Goal: Task Accomplishment & Management: Use online tool/utility

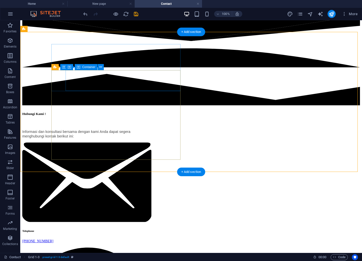
scroll to position [28, 0]
click at [85, 230] on div "Telephone" at bounding box center [86, 231] width 129 height 3
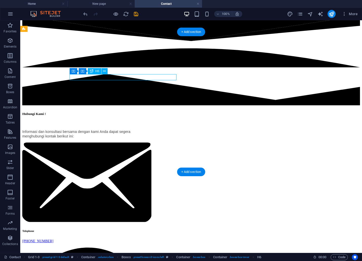
click at [85, 230] on div "Telephone" at bounding box center [86, 231] width 129 height 3
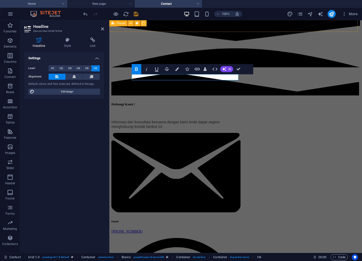
drag, startPoint x: 45, startPoint y: 3, endPoint x: 80, endPoint y: 107, distance: 109.8
click at [45, 3] on h4 "Home" at bounding box center [33, 4] width 67 height 6
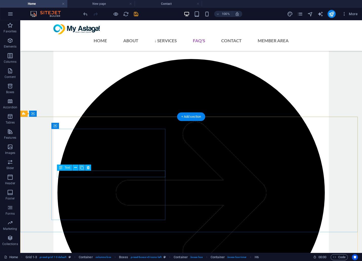
click at [108, 176] on div "H3 Banner Banner Container Preset Preset Container H1 Preset Image slider Menu …" at bounding box center [191, 136] width 342 height 233
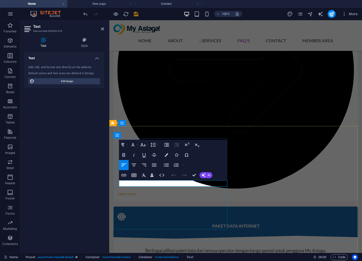
scroll to position [1470, 0]
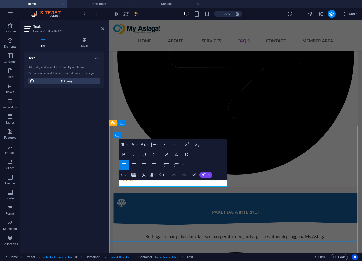
copy link "[EMAIL_ADDRESS][DOMAIN_NAME]"
click at [165, 4] on h4 "Contact" at bounding box center [168, 4] width 67 height 6
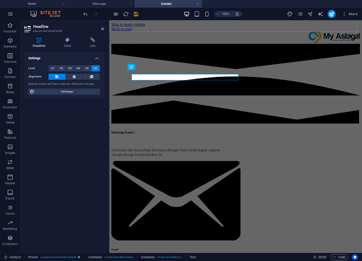
scroll to position [28, 0]
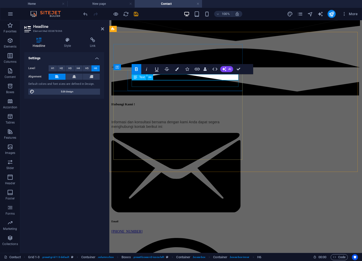
click at [150, 229] on div "[PHONE_NUMBER]" at bounding box center [175, 231] width 129 height 5
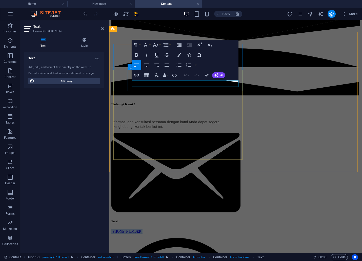
drag, startPoint x: 159, startPoint y: 84, endPoint x: 132, endPoint y: 83, distance: 27.4
click at [132, 229] on p "[PHONE_NUMBER]" at bounding box center [175, 231] width 129 height 5
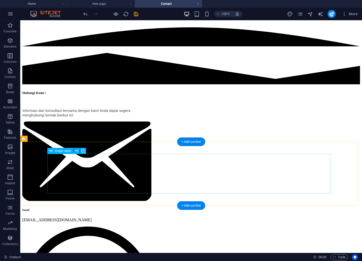
scroll to position [49, 0]
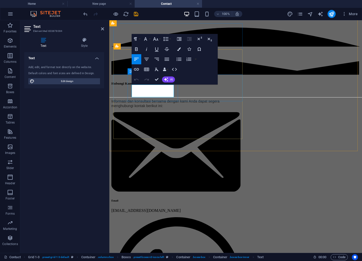
drag, startPoint x: 163, startPoint y: 87, endPoint x: 132, endPoint y: 86, distance: 31.2
click at [135, 70] on div "Container H5 Grid 1-3 Container Preset Logo Preset HTML Preset Text H6 Boxes Co…" at bounding box center [235, 112] width 253 height 282
click at [138, 68] on icon "button" at bounding box center [136, 69] width 5 height 3
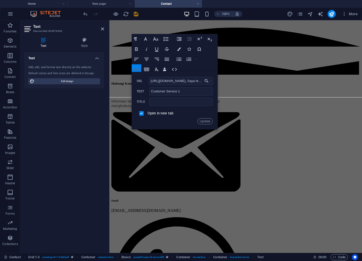
scroll to position [0, 134]
click at [163, 79] on input "[URL][DOMAIN_NAME], Saya tertarik setelah baca info My Astaga di website, boleh…" at bounding box center [181, 81] width 64 height 8
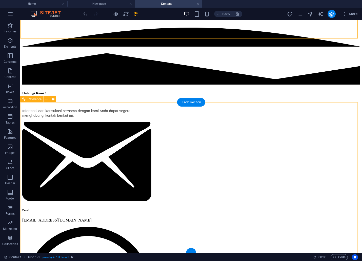
scroll to position [161, 0]
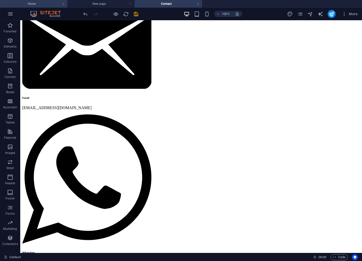
click at [33, 5] on h4 "Home" at bounding box center [33, 4] width 67 height 6
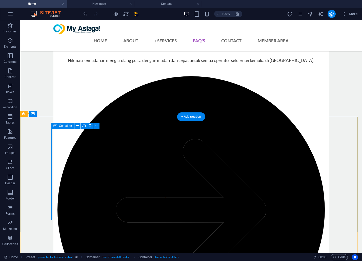
scroll to position [1456, 0]
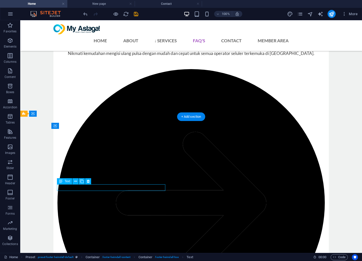
scroll to position [1470, 0]
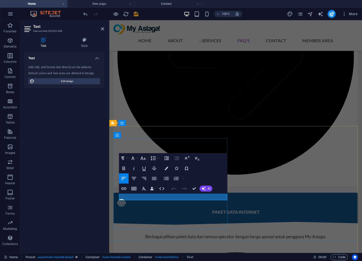
drag, startPoint x: 183, startPoint y: 198, endPoint x: 180, endPoint y: 202, distance: 5.1
click link "[PHONE_NUMBER]"
click at [123, 187] on icon "button" at bounding box center [124, 189] width 6 height 6
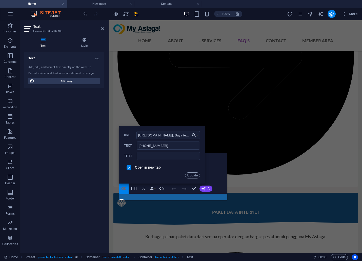
scroll to position [0, 134]
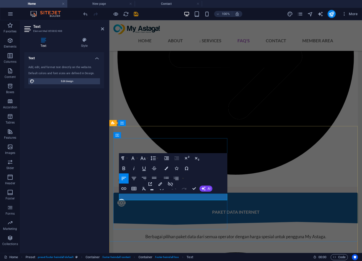
drag, startPoint x: 178, startPoint y: 196, endPoint x: 160, endPoint y: 196, distance: 17.5
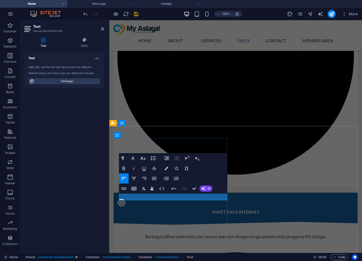
drag, startPoint x: 172, startPoint y: 195, endPoint x: 143, endPoint y: 195, distance: 28.9
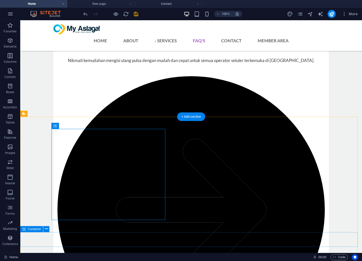
scroll to position [1456, 0]
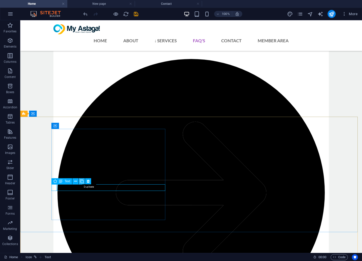
click at [83, 183] on icon at bounding box center [82, 181] width 4 height 5
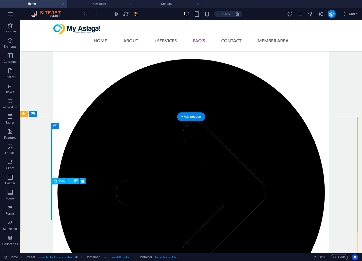
click at [81, 181] on icon at bounding box center [82, 181] width 4 height 5
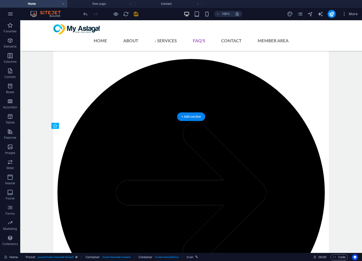
drag, startPoint x: 162, startPoint y: 195, endPoint x: 86, endPoint y: 195, distance: 76.3
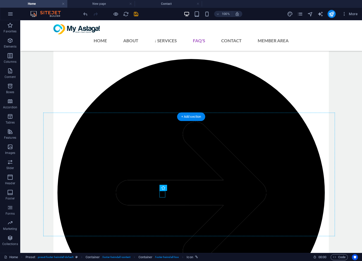
drag, startPoint x: 161, startPoint y: 195, endPoint x: 152, endPoint y: 199, distance: 10.3
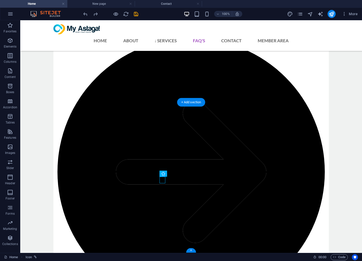
scroll to position [1471, 0]
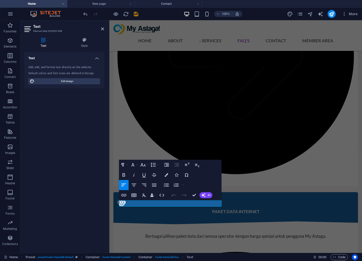
scroll to position [1463, 0]
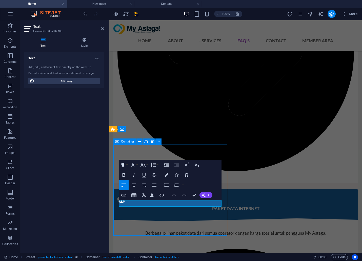
scroll to position [1440, 0]
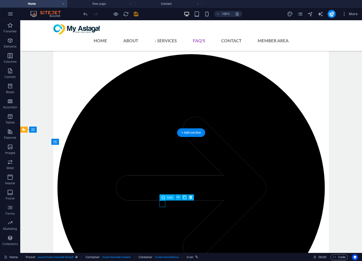
scroll to position [1454, 0]
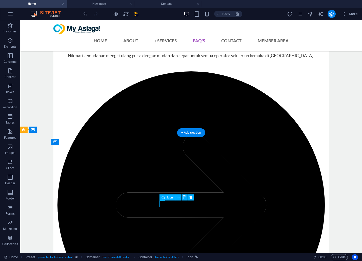
select select "xMidYMid"
select select "px"
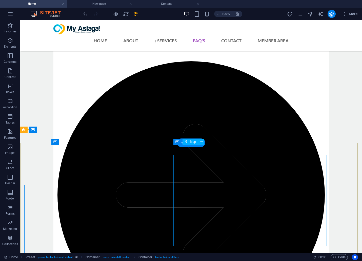
scroll to position [1440, 0]
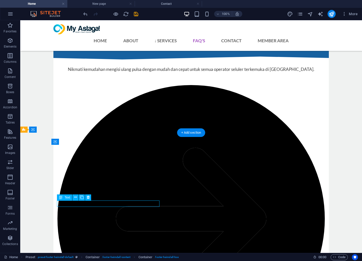
scroll to position [1454, 0]
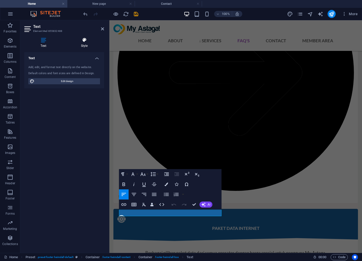
click at [86, 44] on h4 "Style" at bounding box center [85, 43] width 40 height 11
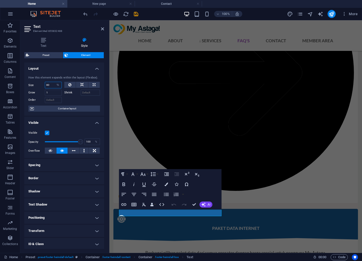
click at [50, 85] on input "80" at bounding box center [53, 85] width 16 height 6
type input "82"
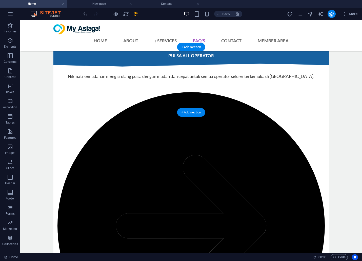
scroll to position [1440, 0]
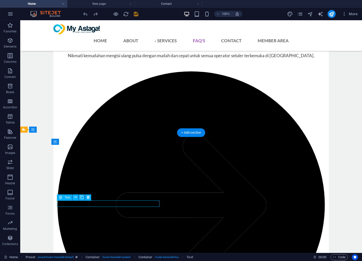
select select "%"
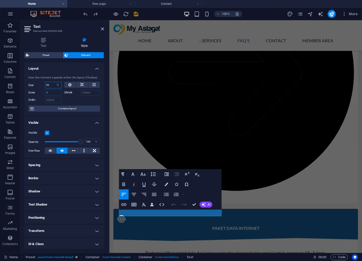
click at [51, 84] on input "82" at bounding box center [53, 85] width 16 height 6
click at [51, 84] on input "85" at bounding box center [53, 85] width 16 height 6
type input "90"
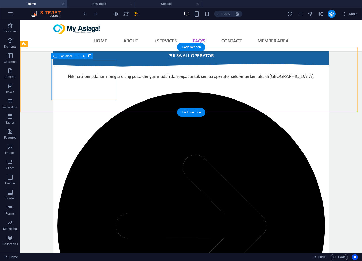
scroll to position [1440, 0]
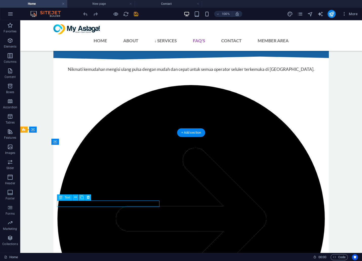
select select "%"
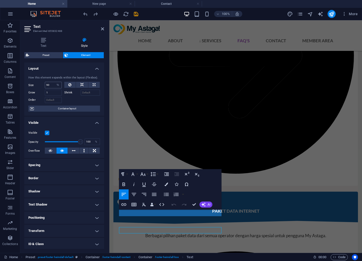
scroll to position [1454, 0]
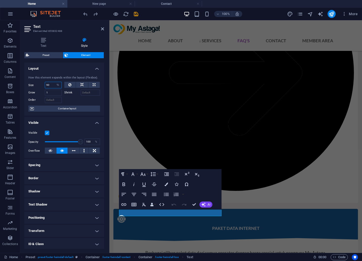
drag, startPoint x: 49, startPoint y: 85, endPoint x: 33, endPoint y: 82, distance: 16.5
click at [33, 82] on div "Size 90 Default auto px % 1/1 1/2 1/3 1/4 1/5 1/6 1/7 1/8 1/9 1/10" at bounding box center [44, 85] width 33 height 7
type input "80"
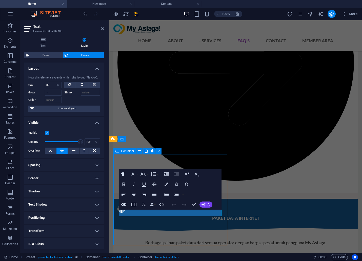
scroll to position [1440, 0]
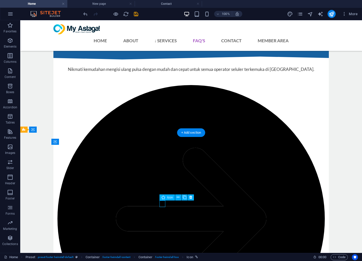
scroll to position [1454, 0]
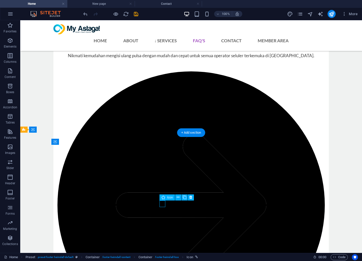
select select "xMidYMid"
select select "px"
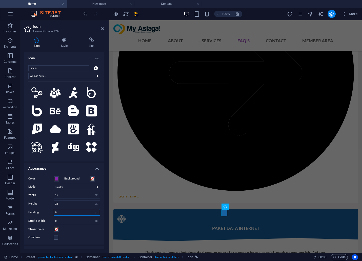
click at [64, 213] on input "0" at bounding box center [77, 213] width 46 height 6
type input "0"
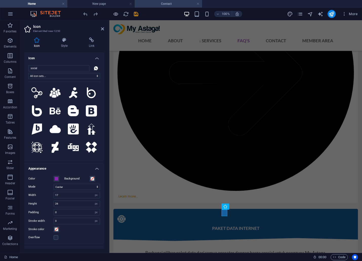
click at [161, 4] on h4 "Contact" at bounding box center [168, 4] width 67 height 6
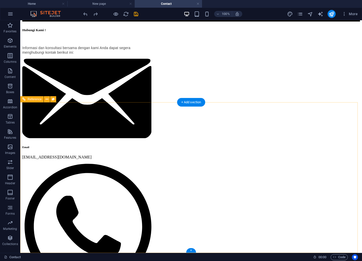
scroll to position [49, 0]
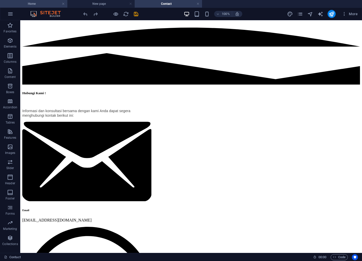
click at [54, 5] on h4 "Home" at bounding box center [33, 4] width 67 height 6
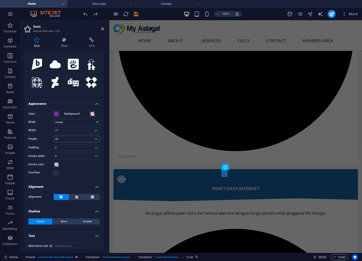
scroll to position [69, 0]
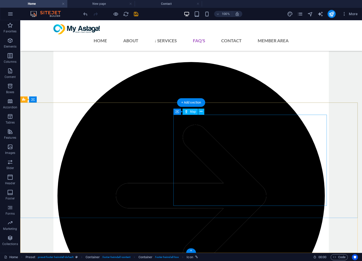
scroll to position [1456, 0]
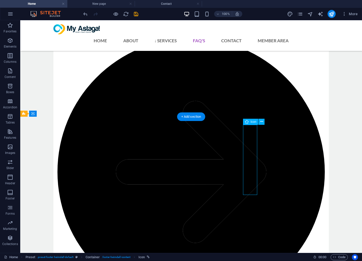
select select "xMidYMid"
select select "px"
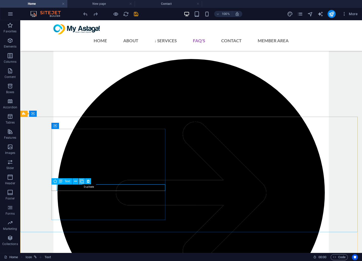
click at [83, 181] on icon at bounding box center [82, 181] width 4 height 5
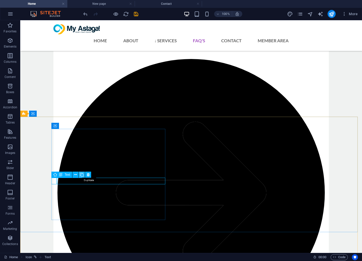
click at [82, 174] on icon at bounding box center [82, 174] width 4 height 5
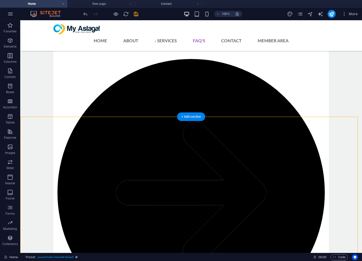
drag, startPoint x: 161, startPoint y: 188, endPoint x: 56, endPoint y: 194, distance: 105.8
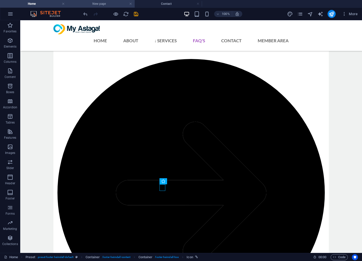
click at [109, 4] on h4 "New page" at bounding box center [100, 4] width 67 height 6
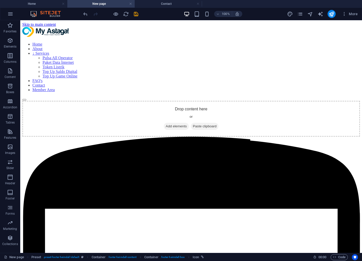
scroll to position [1233, 0]
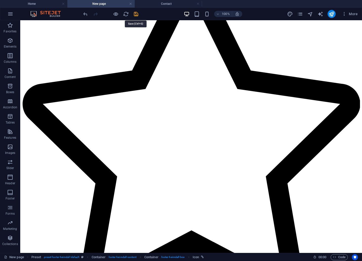
drag, startPoint x: 135, startPoint y: 14, endPoint x: 127, endPoint y: 7, distance: 10.4
click at [136, 14] on icon "save" at bounding box center [136, 14] width 6 height 6
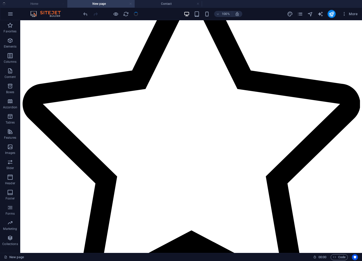
click at [129, 5] on link at bounding box center [130, 4] width 3 height 5
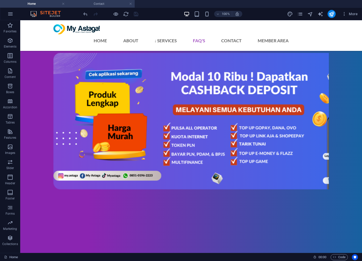
scroll to position [1456, 0]
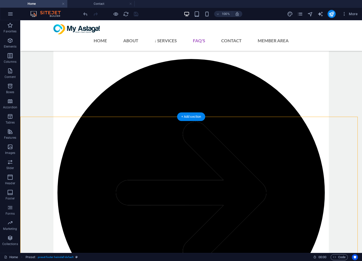
drag, startPoint x: 163, startPoint y: 187, endPoint x: 150, endPoint y: 198, distance: 17.3
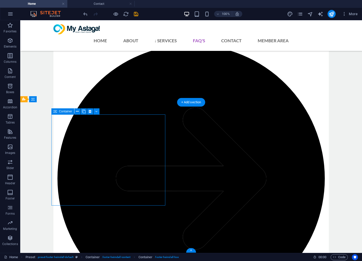
scroll to position [1471, 0]
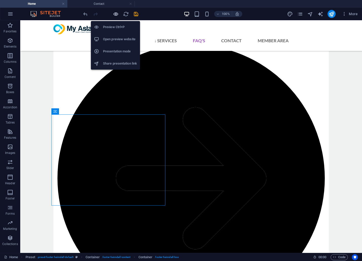
drag, startPoint x: 116, startPoint y: 14, endPoint x: 135, endPoint y: 158, distance: 145.9
click at [116, 14] on icon "button" at bounding box center [116, 14] width 6 height 6
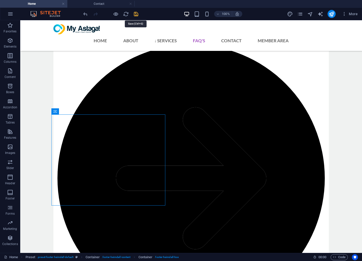
click at [138, 12] on icon "save" at bounding box center [136, 14] width 6 height 6
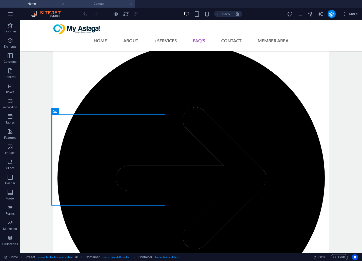
click at [103, 3] on h4 "Contact" at bounding box center [100, 4] width 67 height 6
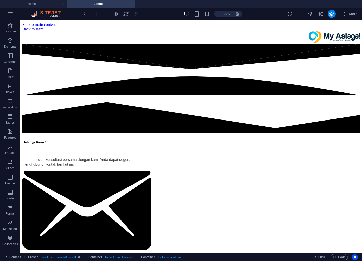
scroll to position [49, 0]
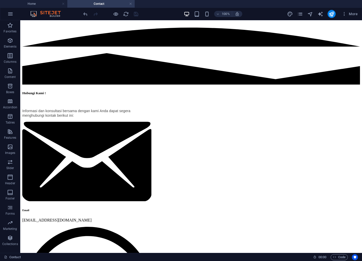
click at [59, 122] on icon at bounding box center [86, 162] width 129 height 80
click at [57, 122] on icon at bounding box center [86, 162] width 129 height 80
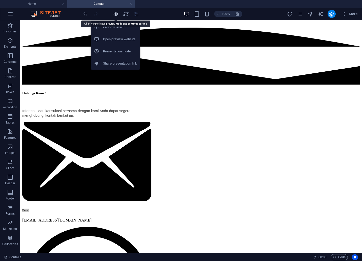
click at [116, 13] on icon "button" at bounding box center [116, 14] width 6 height 6
click at [115, 13] on icon "button" at bounding box center [116, 14] width 6 height 6
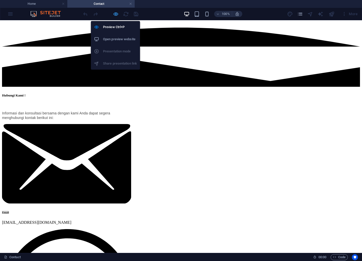
click at [115, 14] on icon "button" at bounding box center [116, 14] width 6 height 6
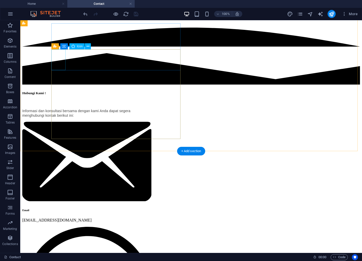
click at [60, 122] on figure at bounding box center [86, 162] width 129 height 81
select select "xMidYMid"
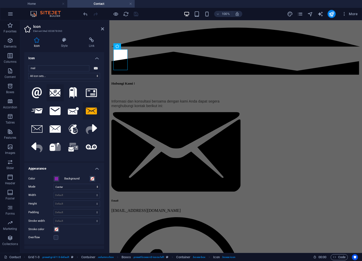
click at [56, 92] on icon at bounding box center [55, 93] width 11 height 8
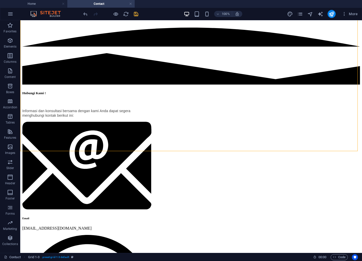
click at [137, 13] on icon "save" at bounding box center [136, 14] width 6 height 6
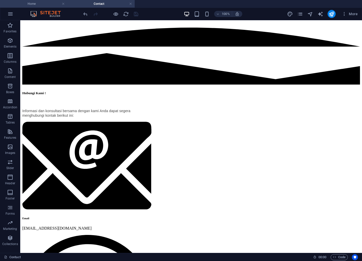
click at [40, 4] on h4 "Home" at bounding box center [33, 4] width 67 height 6
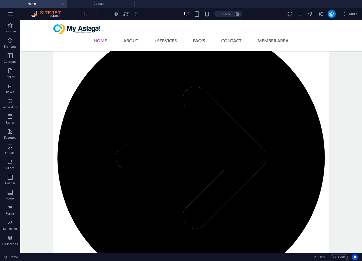
scroll to position [0, 0]
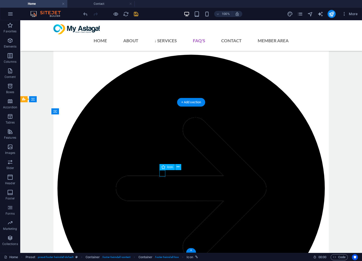
select select "xMidYMid"
select select "px"
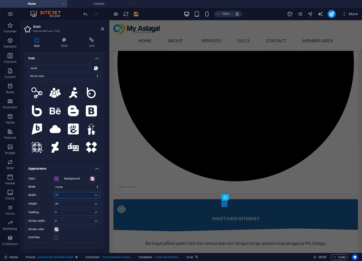
click at [74, 195] on input "17" at bounding box center [77, 195] width 46 height 6
type input "17"
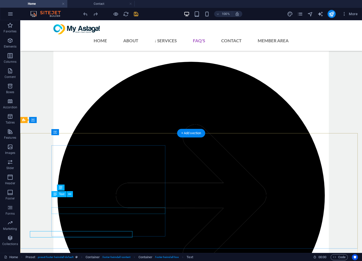
scroll to position [1450, 0]
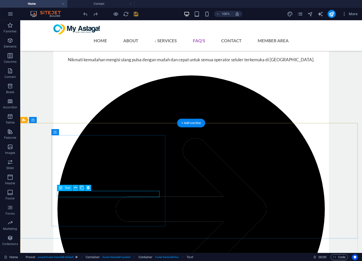
select select "%"
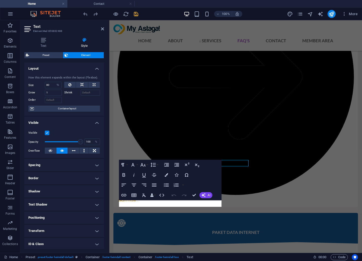
scroll to position [1463, 0]
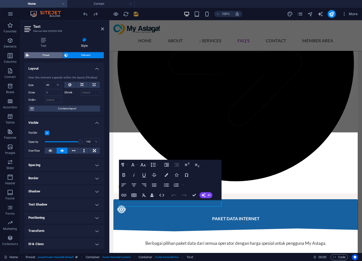
click at [36, 55] on span "Preset" at bounding box center [46, 55] width 31 height 6
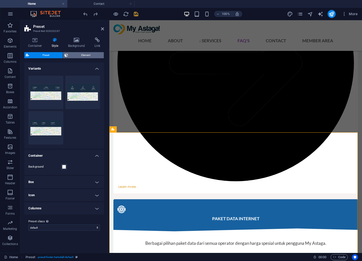
click at [73, 56] on span "Element" at bounding box center [86, 55] width 33 height 6
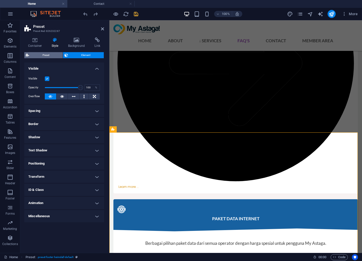
click at [47, 55] on span "Preset" at bounding box center [46, 55] width 31 height 6
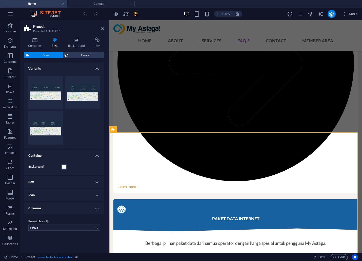
click at [72, 179] on h4 "Box" at bounding box center [64, 182] width 80 height 12
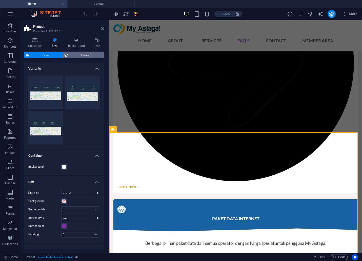
click at [80, 55] on span "Element" at bounding box center [86, 55] width 33 height 6
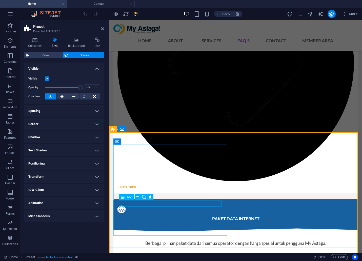
select select "%"
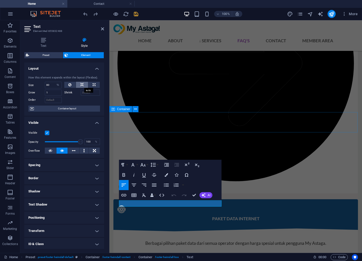
click at [81, 83] on icon at bounding box center [82, 85] width 4 height 6
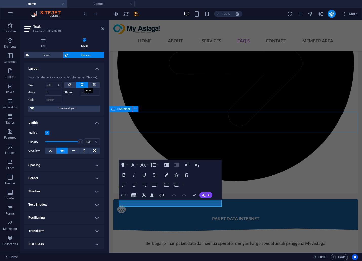
click at [84, 86] on button at bounding box center [82, 85] width 12 height 6
click at [70, 83] on icon at bounding box center [69, 85] width 3 height 6
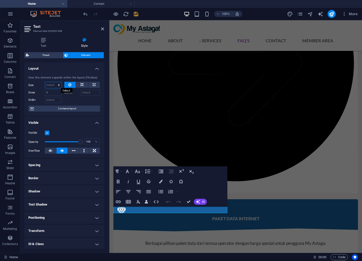
click at [59, 83] on select "Default auto px % 1/1 1/2 1/3 1/4 1/5 1/6 1/7 1/8 1/9 1/10" at bounding box center [53, 85] width 16 height 6
select select "%"
click at [54, 82] on select "Default auto px % 1/1 1/2 1/3 1/4 1/5 1/6 1/7 1/8 1/9 1/10" at bounding box center [53, 85] width 16 height 6
type input "100"
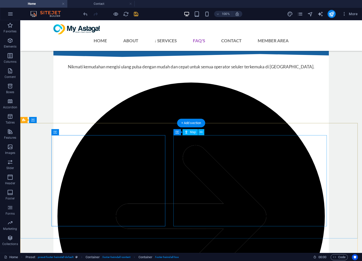
scroll to position [1450, 0]
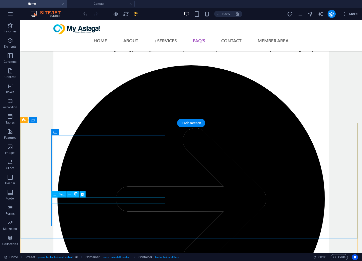
select select "%"
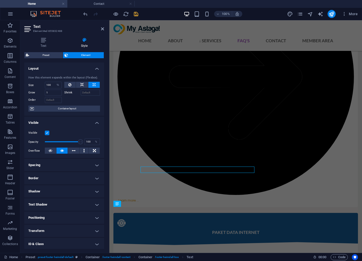
scroll to position [1463, 0]
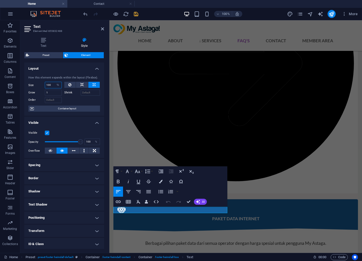
click at [49, 85] on input "100" at bounding box center [53, 85] width 16 height 6
type input "95"
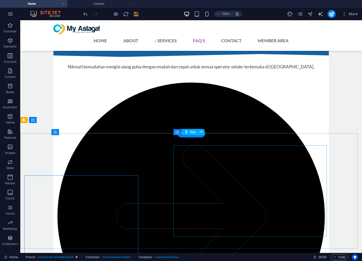
scroll to position [1450, 0]
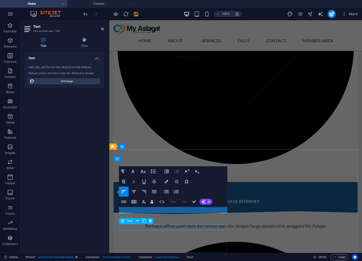
scroll to position [1463, 0]
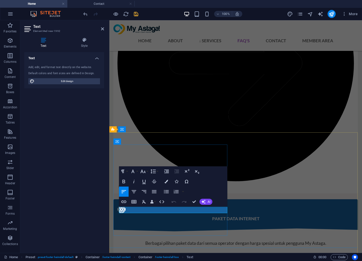
click at [84, 2] on h4 "Contact" at bounding box center [100, 4] width 67 height 6
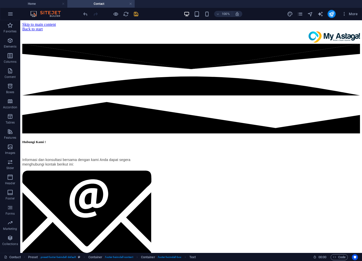
scroll to position [49, 0]
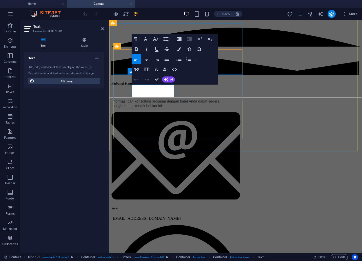
click at [136, 70] on div "Container H5 Grid 1-3 Container Preset Logo Preset HTML Preset Text Container H…" at bounding box center [235, 112] width 253 height 282
click at [136, 69] on icon "button" at bounding box center [136, 69] width 5 height 3
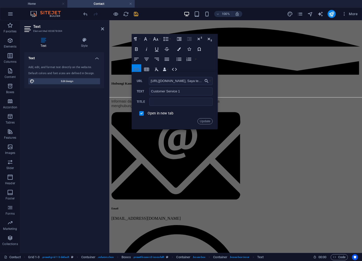
scroll to position [0, 134]
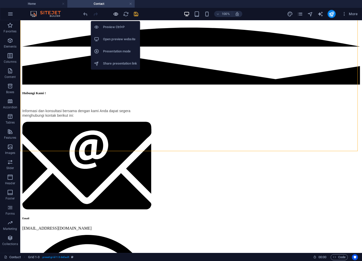
click at [117, 14] on icon "button" at bounding box center [116, 14] width 6 height 6
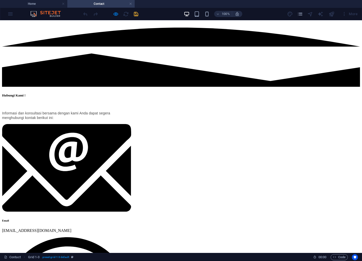
click at [117, 14] on icon "button" at bounding box center [116, 14] width 6 height 6
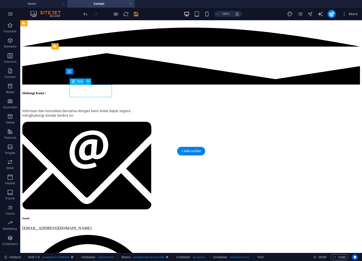
drag, startPoint x: 103, startPoint y: 88, endPoint x: 71, endPoint y: 85, distance: 32.0
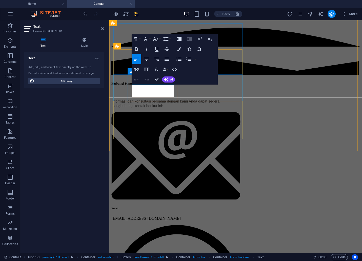
drag, startPoint x: 165, startPoint y: 87, endPoint x: 126, endPoint y: 85, distance: 39.6
click at [135, 70] on icon "button" at bounding box center [136, 69] width 5 height 3
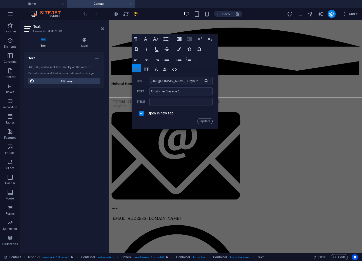
scroll to position [0, 134]
click at [158, 80] on input "[URL][DOMAIN_NAME], Saya tertarik setelah baca info My Astaga di website, boleh…" at bounding box center [181, 81] width 64 height 8
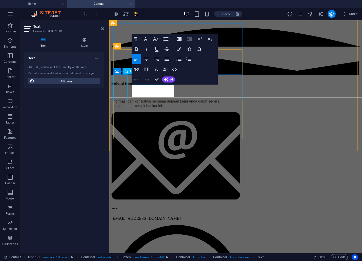
drag, startPoint x: 165, startPoint y: 95, endPoint x: 123, endPoint y: 95, distance: 42.1
click at [136, 68] on icon "button" at bounding box center [136, 69] width 5 height 3
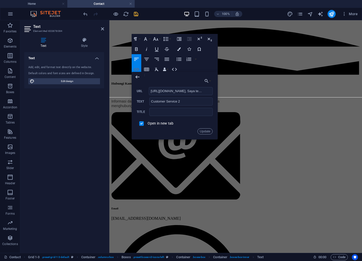
scroll to position [0, 134]
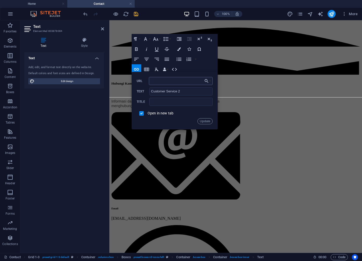
click at [179, 79] on input "[URL][DOMAIN_NAME], Saya tertarik setelah baca info My Astaga di website, boleh…" at bounding box center [181, 81] width 64 height 8
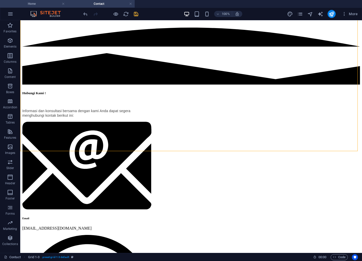
click at [38, 1] on h4 "Home" at bounding box center [33, 4] width 67 height 6
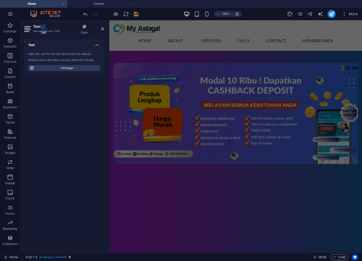
scroll to position [1463, 0]
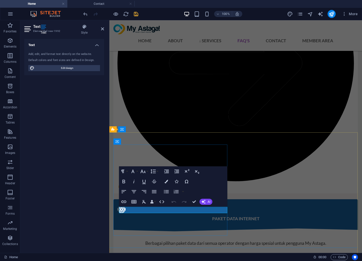
drag, startPoint x: 182, startPoint y: 209, endPoint x: 143, endPoint y: 211, distance: 39.3
click at [125, 202] on icon "button" at bounding box center [124, 202] width 6 height 6
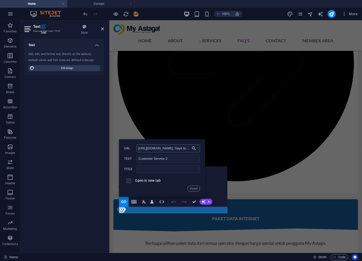
scroll to position [0, 134]
type input "[URL][DOMAIN_NAME], Saya tertarik setelah baca info My Astaga di website, boleh…"
click at [146, 179] on label "Open in new tab" at bounding box center [148, 181] width 26 height 4
click at [191, 187] on button "Insert" at bounding box center [194, 189] width 13 height 6
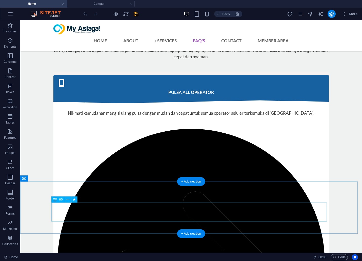
scroll to position [1245, 0]
